Goal: Information Seeking & Learning: Learn about a topic

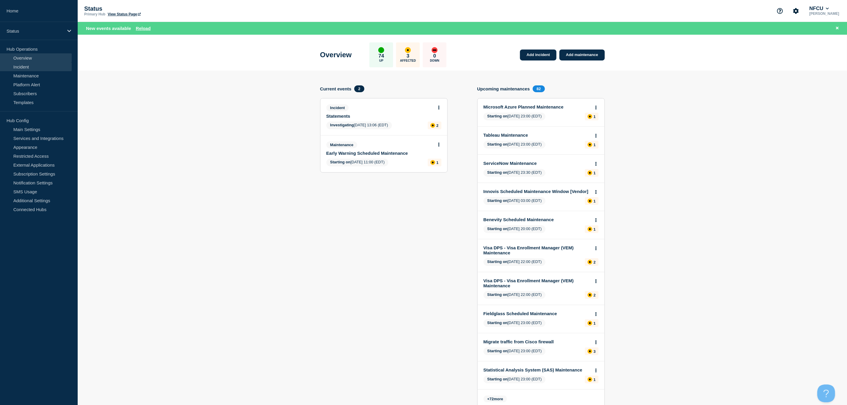
click at [17, 63] on link "Incident" at bounding box center [36, 66] width 72 height 9
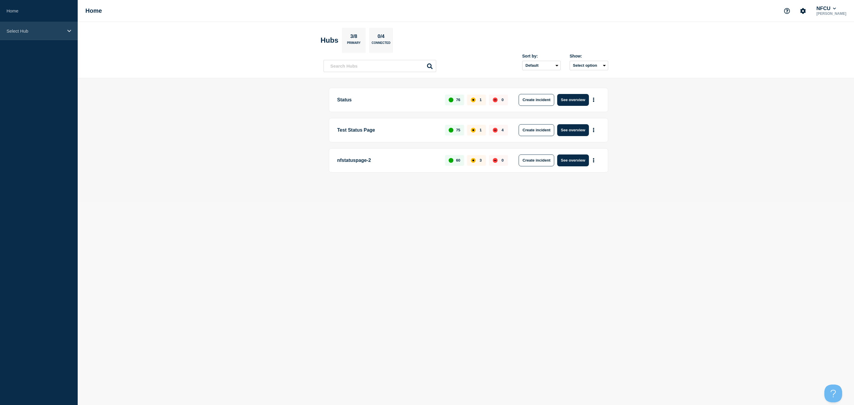
click at [59, 32] on p "Select Hub" at bounding box center [35, 30] width 57 height 5
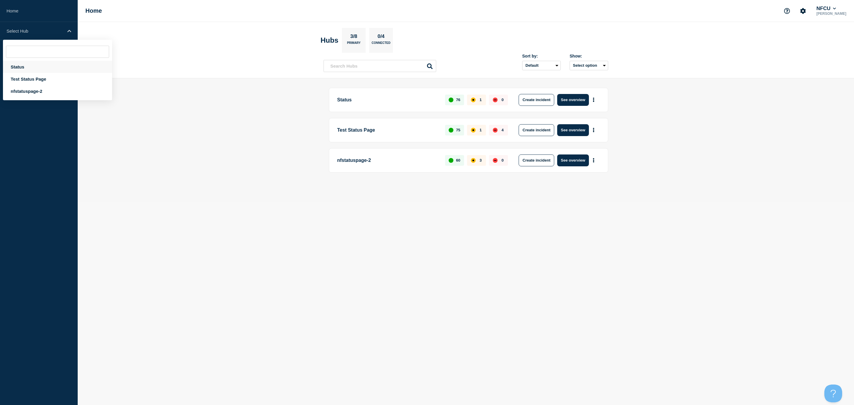
click at [20, 63] on div "Status" at bounding box center [57, 67] width 109 height 12
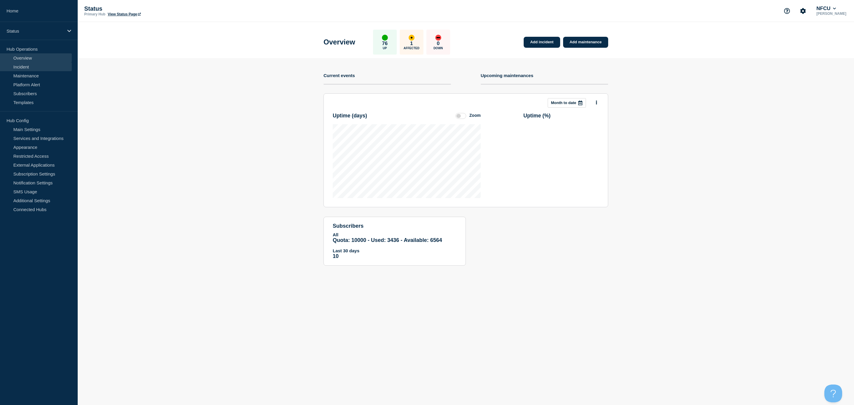
click at [23, 64] on link "Incident" at bounding box center [36, 66] width 72 height 9
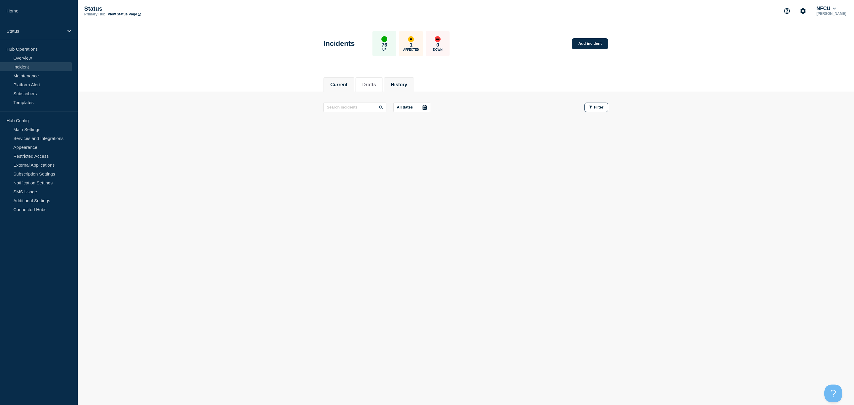
click at [403, 90] on li "History" at bounding box center [399, 84] width 30 height 15
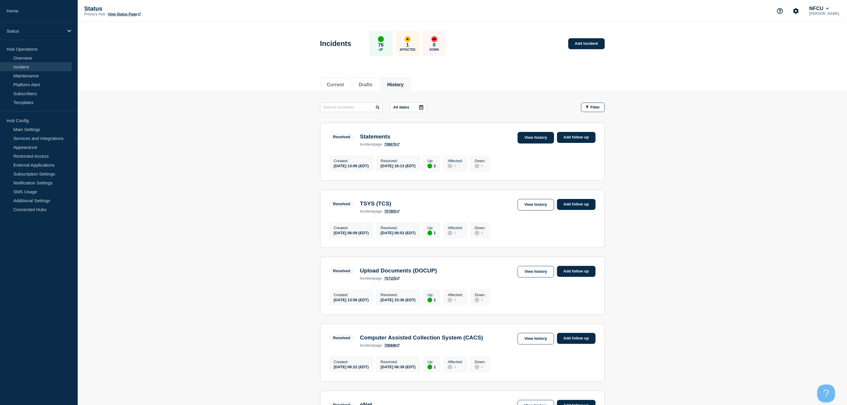
click at [529, 139] on link "View history" at bounding box center [536, 138] width 36 height 12
